Goal: Purchase product/service

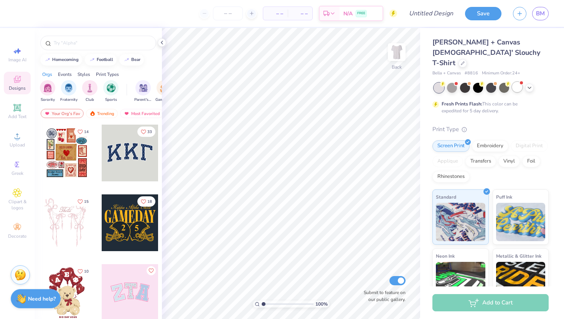
click at [516, 82] on div at bounding box center [517, 87] width 10 height 10
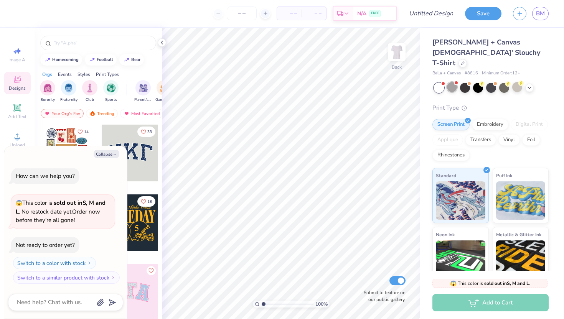
click at [450, 82] on div at bounding box center [452, 87] width 10 height 10
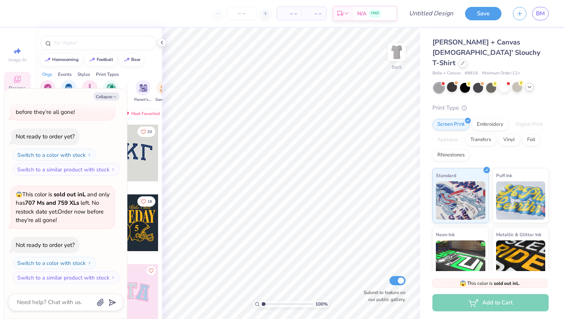
click at [531, 84] on icon at bounding box center [529, 87] width 6 height 6
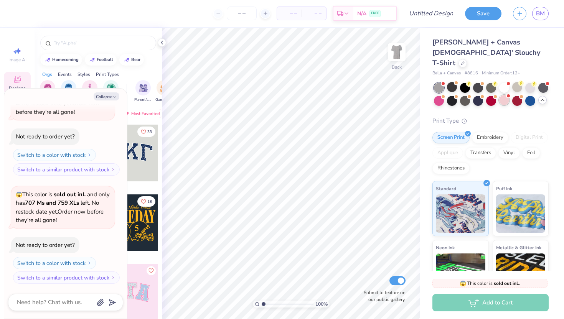
click at [505, 95] on div at bounding box center [504, 100] width 10 height 10
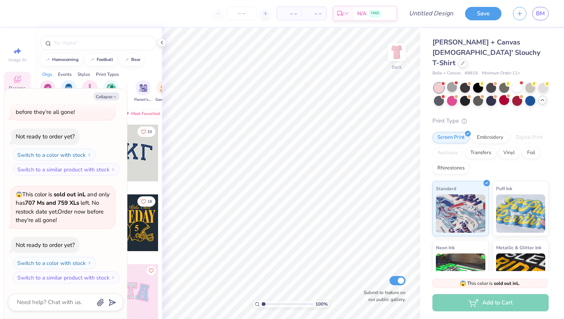
scroll to position [159, 0]
click at [454, 95] on div at bounding box center [452, 100] width 10 height 10
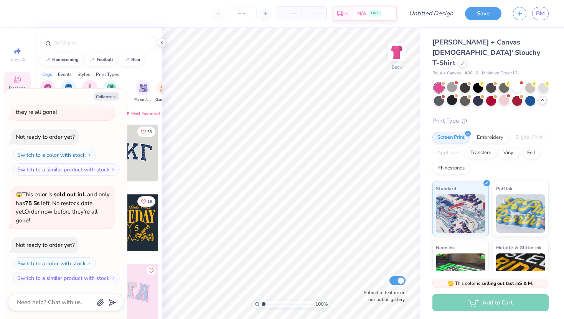
scroll to position [259, 0]
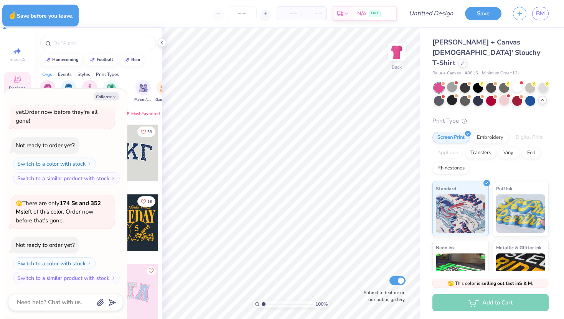
type textarea "x"
